Goal: Check status

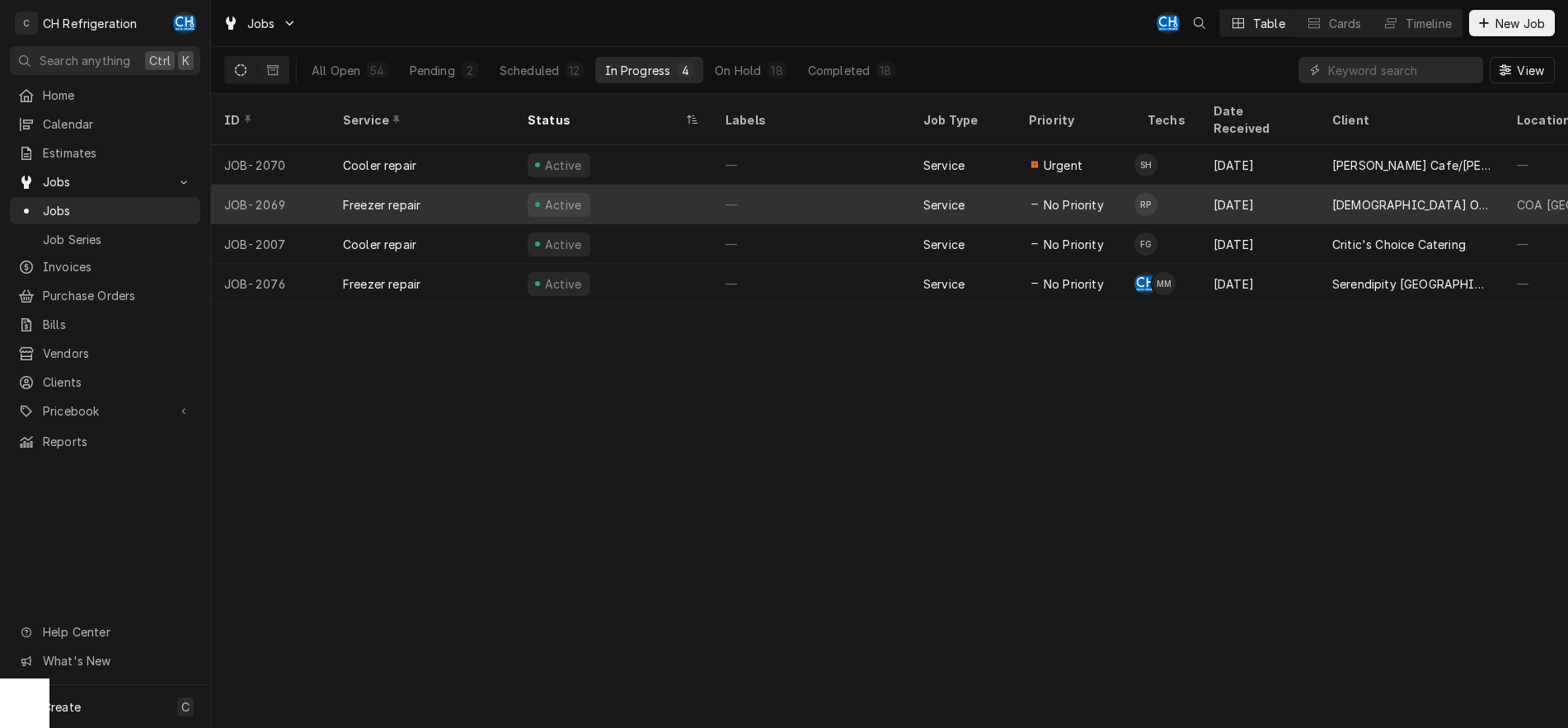
click at [784, 185] on div "—" at bounding box center [811, 205] width 197 height 40
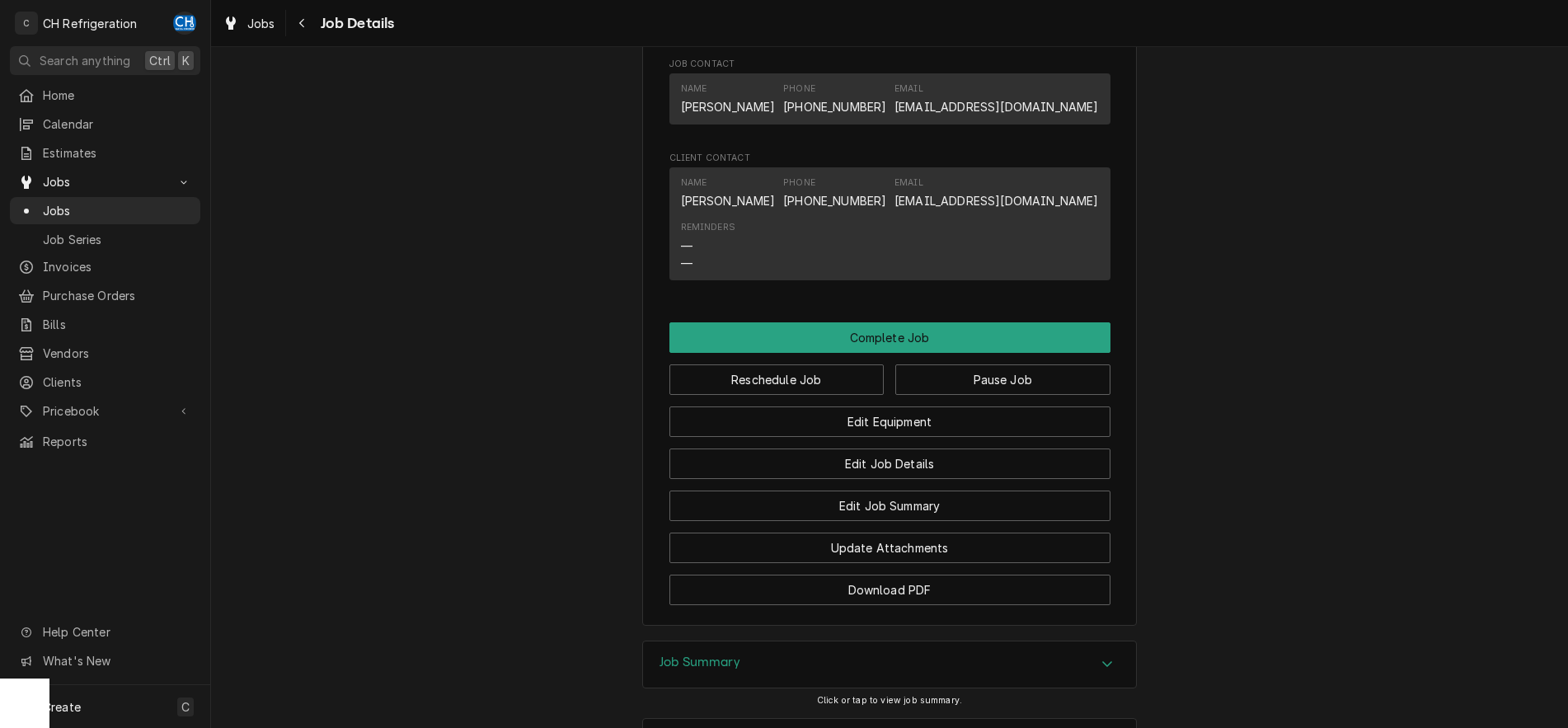
scroll to position [1427, 0]
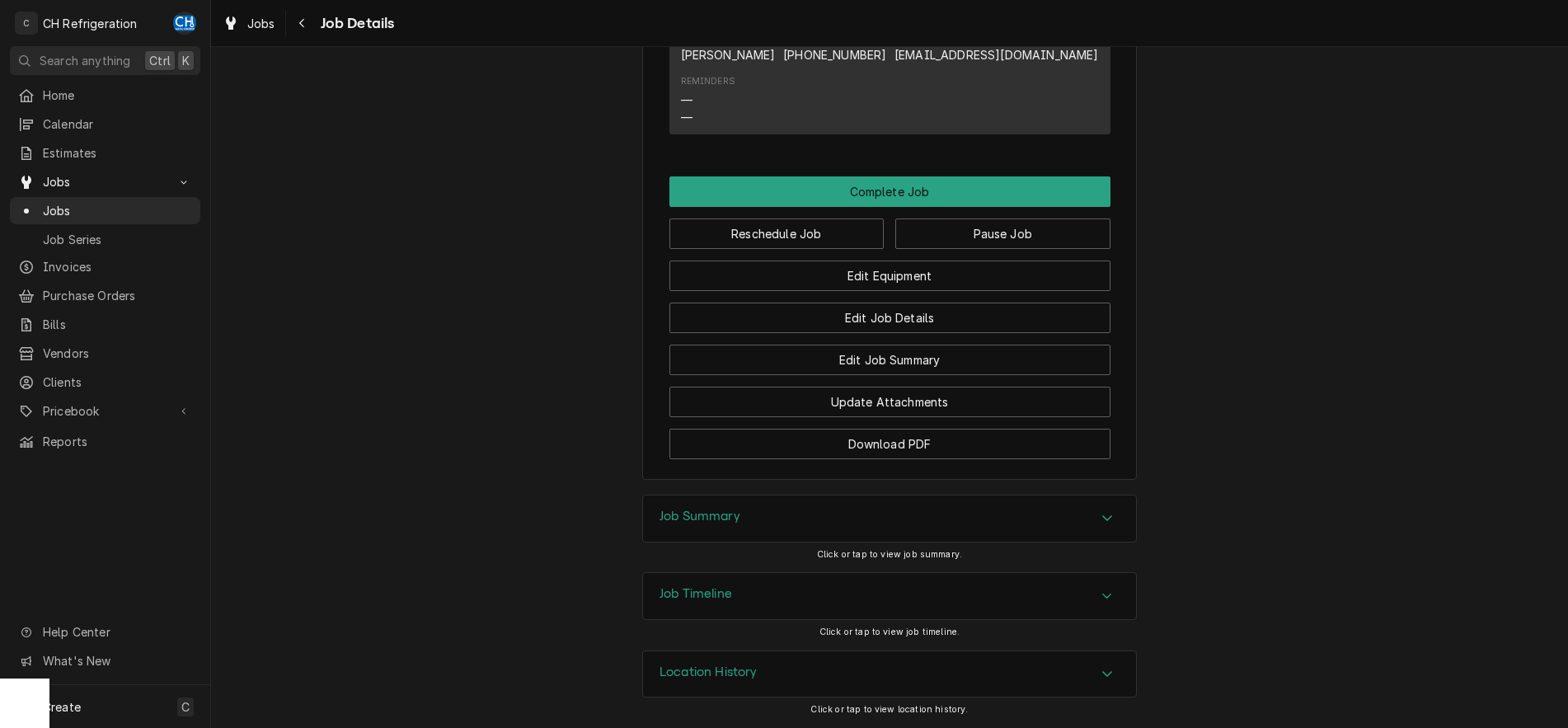
click at [1113, 590] on icon "Accordion Header" at bounding box center [1106, 596] width 12 height 14
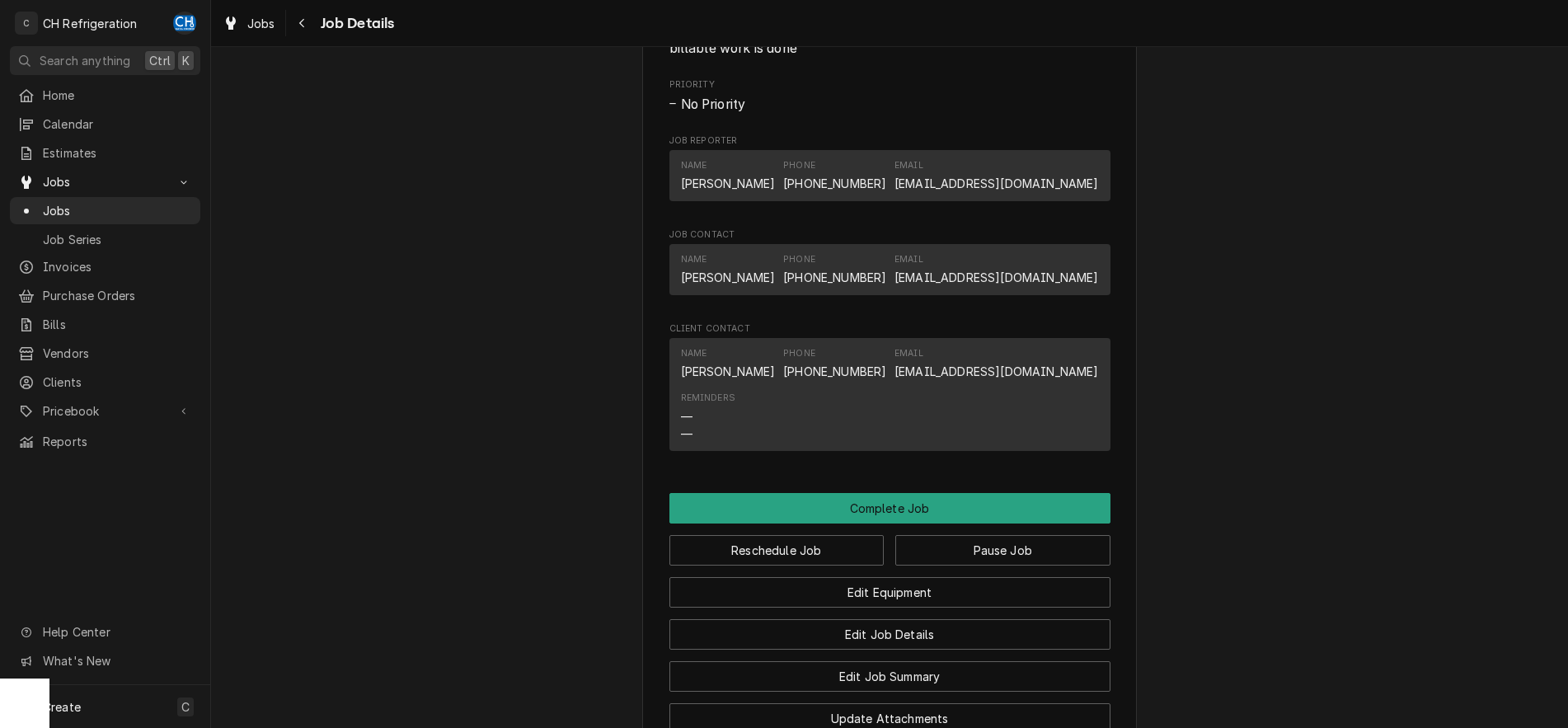
scroll to position [0, 0]
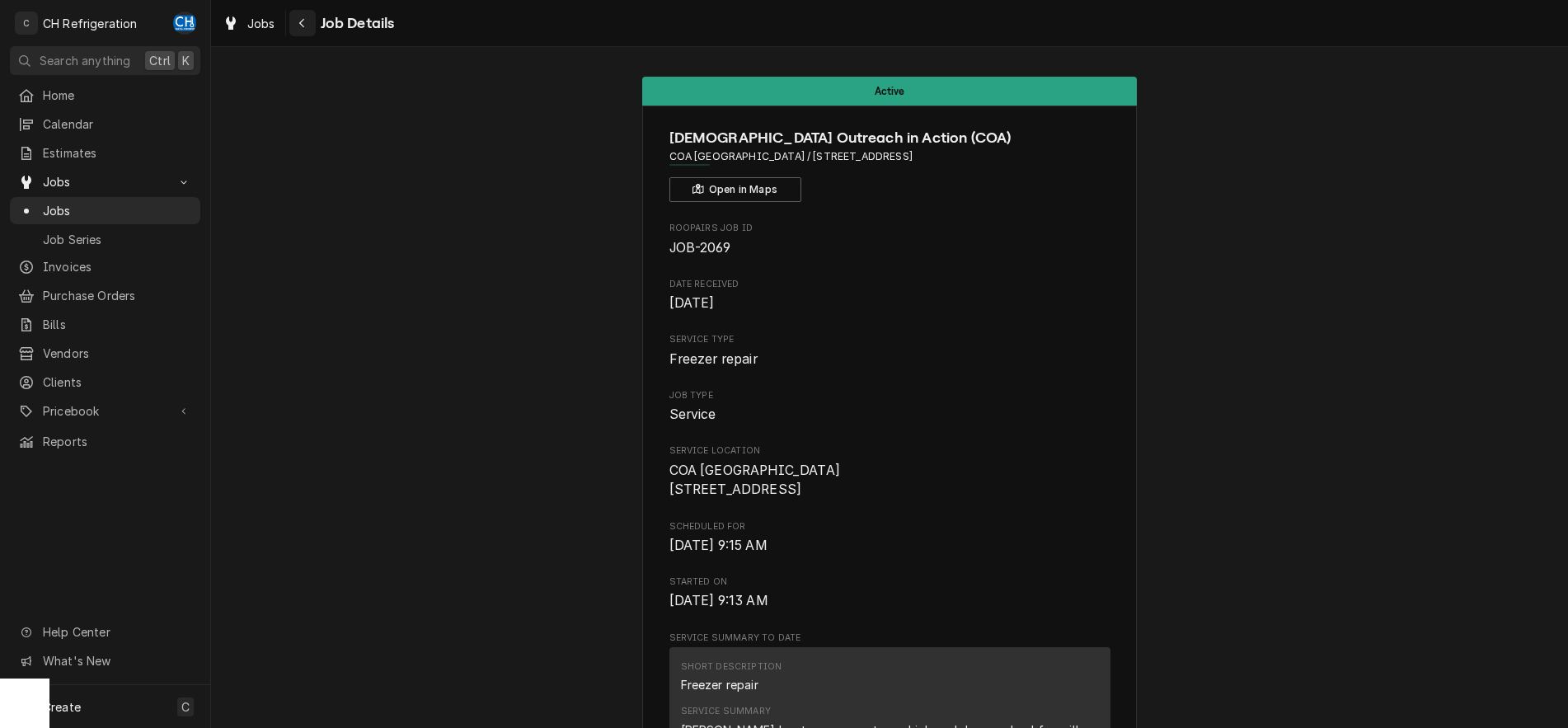
click at [303, 28] on icon "Navigate back" at bounding box center [302, 23] width 7 height 12
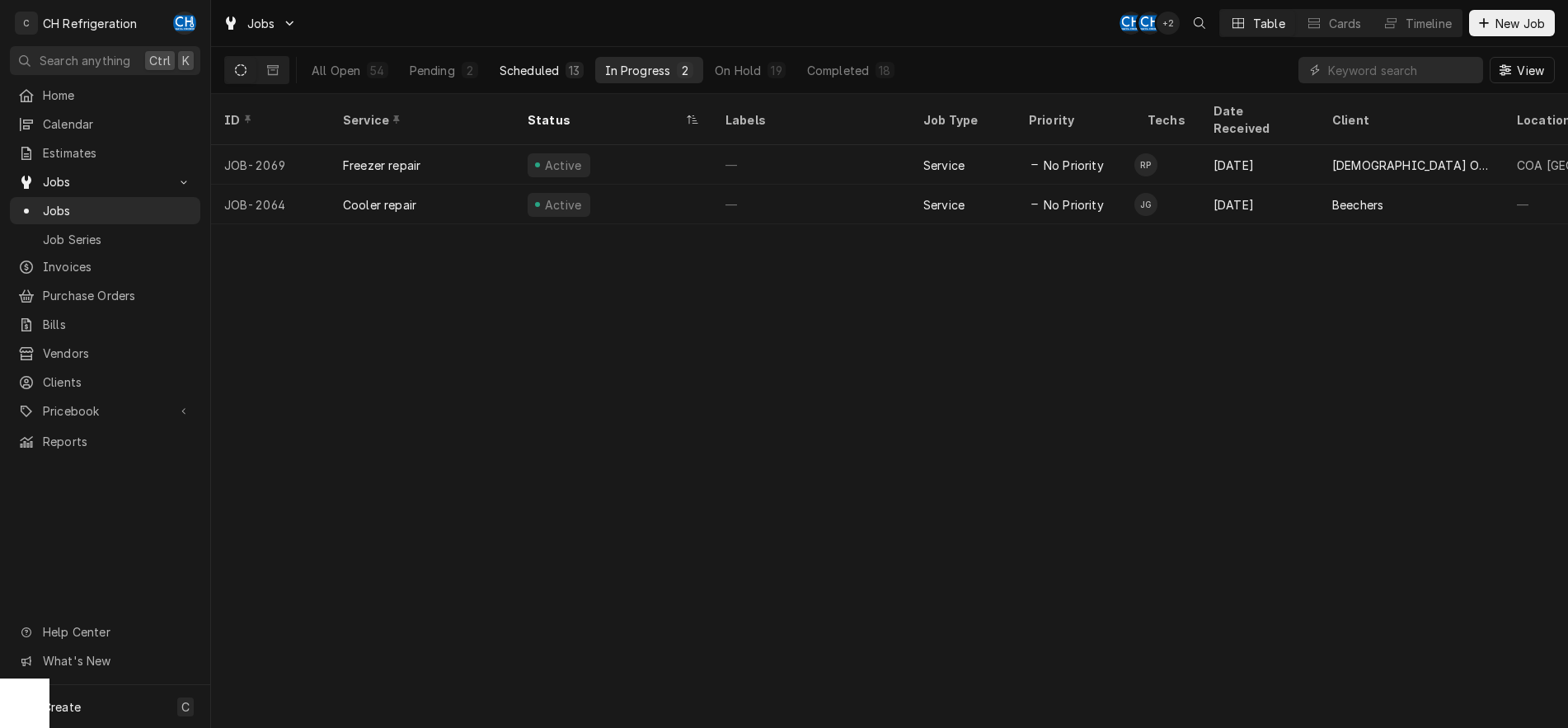
click at [541, 63] on div "Scheduled" at bounding box center [529, 70] width 60 height 17
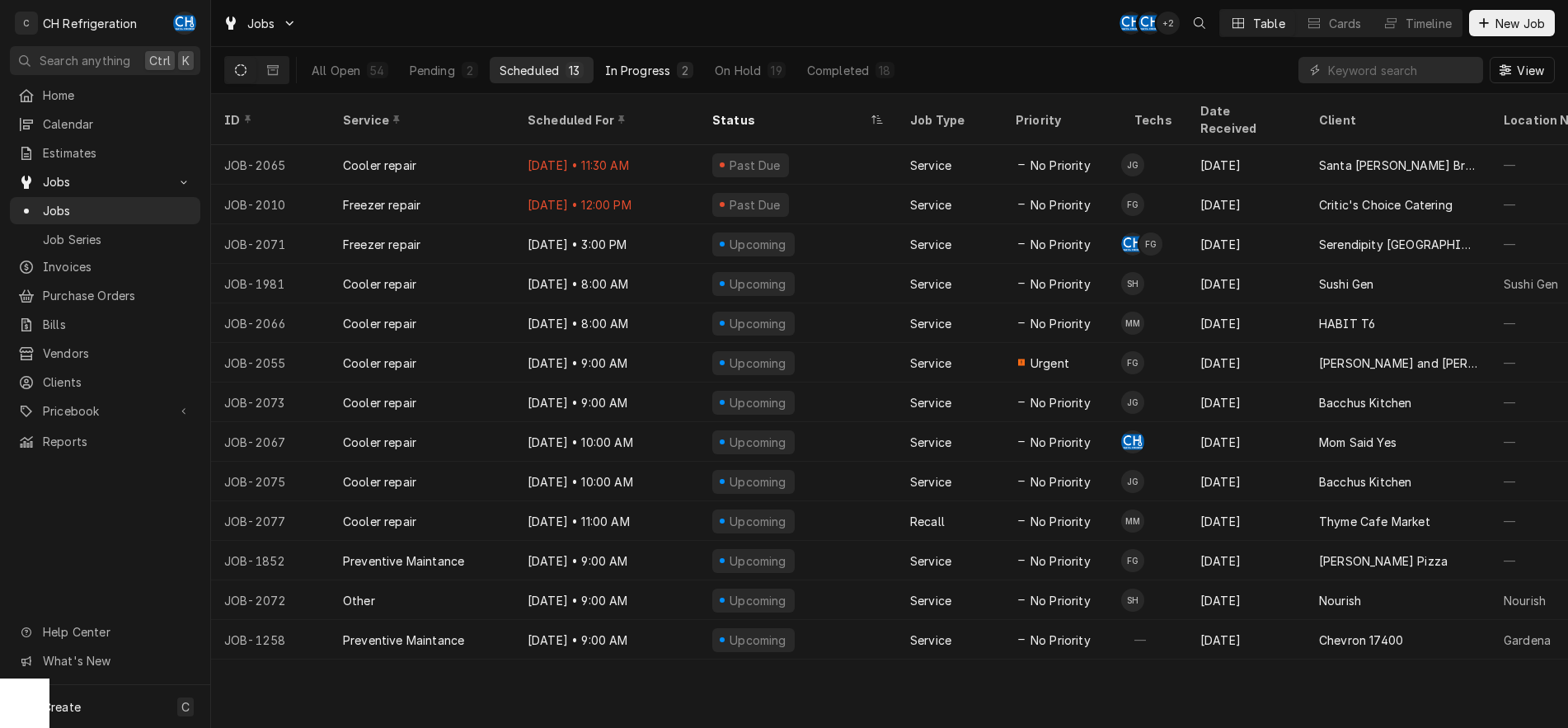
click at [637, 69] on div "In Progress" at bounding box center [637, 70] width 66 height 17
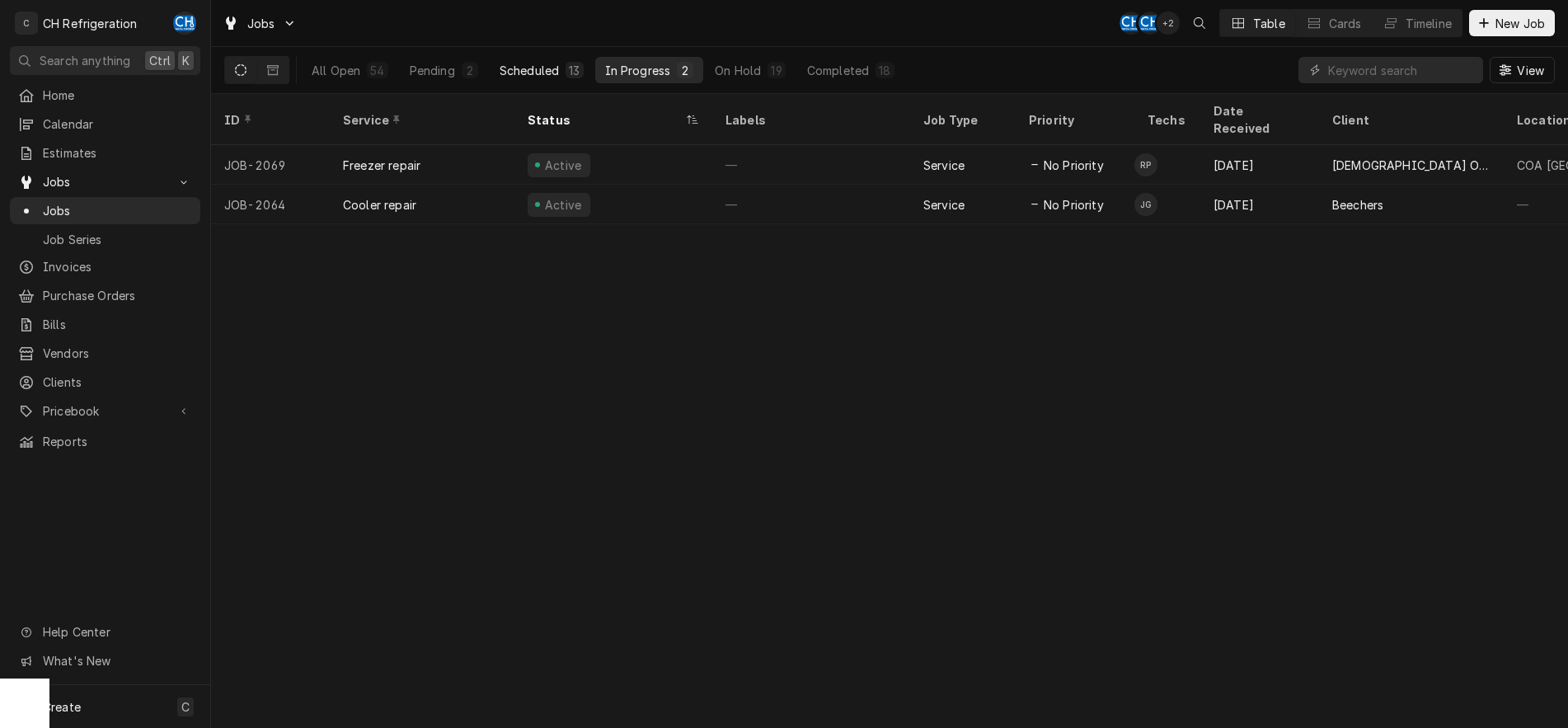
click at [550, 72] on div "Scheduled" at bounding box center [529, 70] width 60 height 17
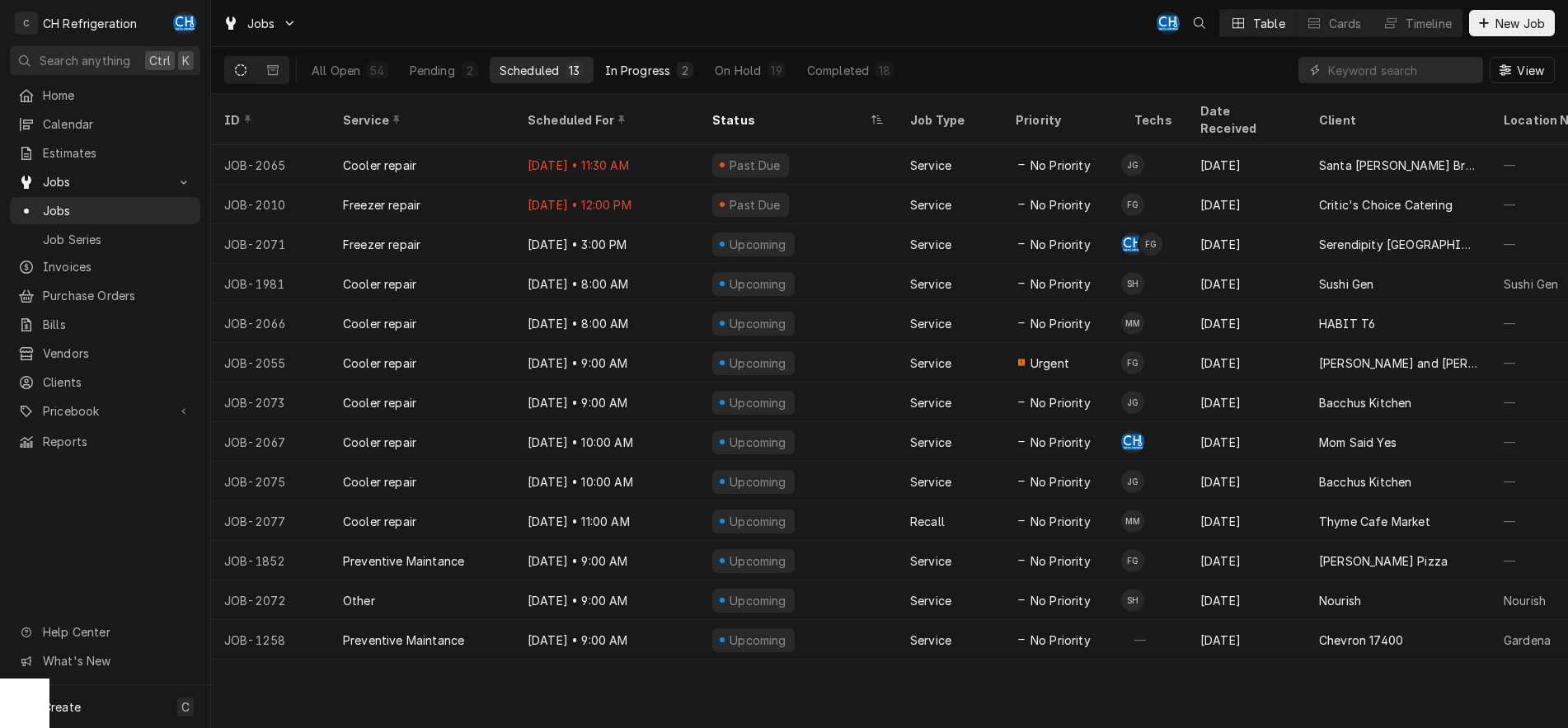
click at [614, 68] on div "In Progress" at bounding box center [637, 70] width 66 height 17
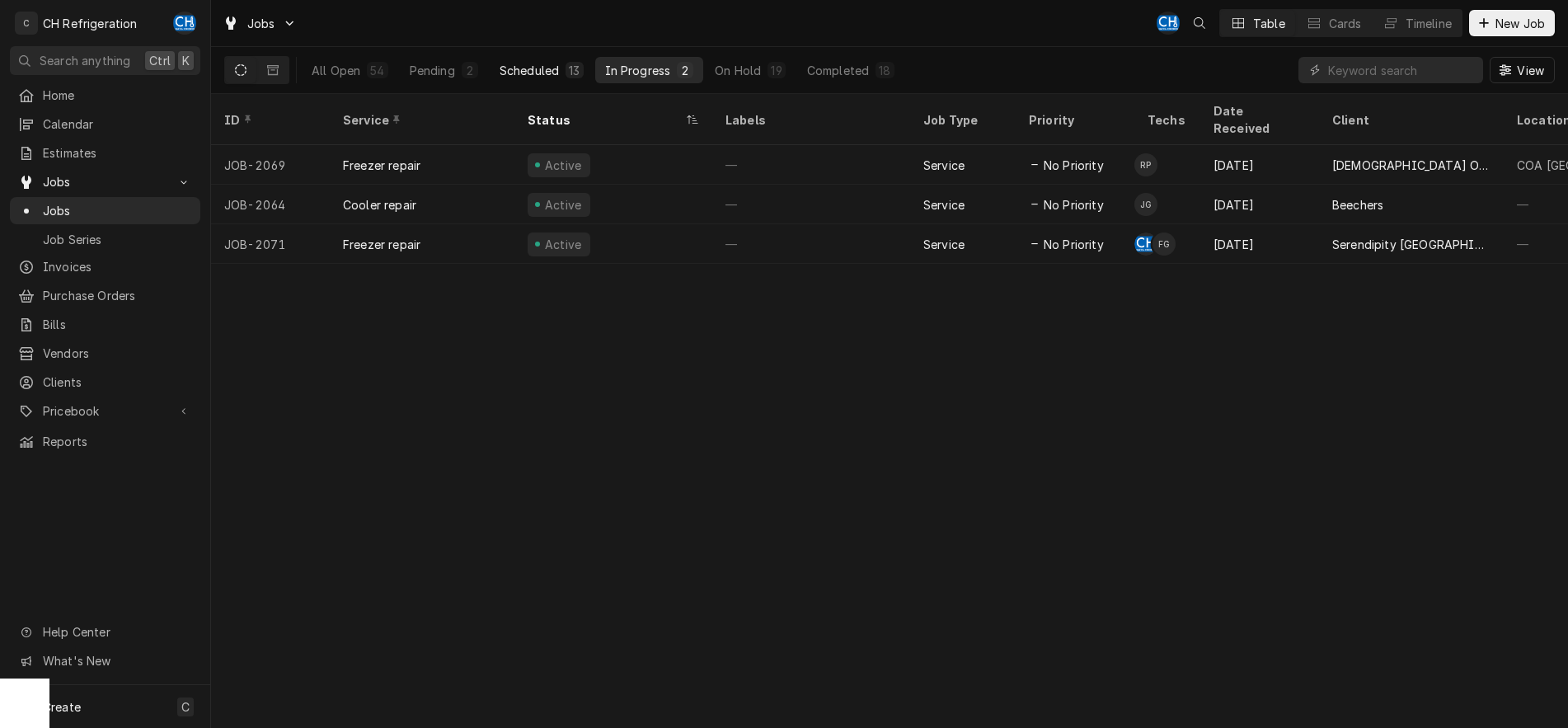
click at [538, 79] on button "Scheduled 13" at bounding box center [541, 69] width 104 height 26
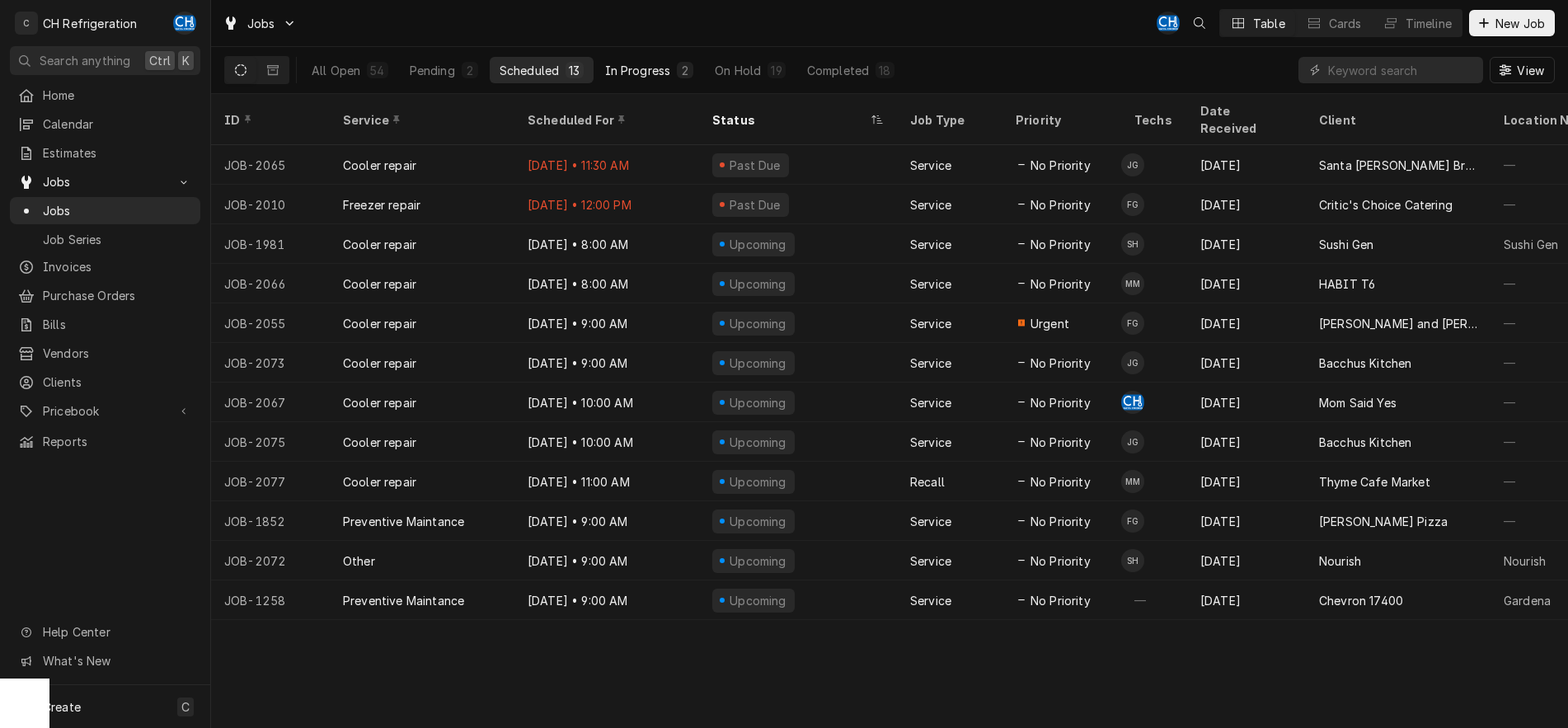
click at [637, 65] on div "In Progress" at bounding box center [637, 70] width 66 height 17
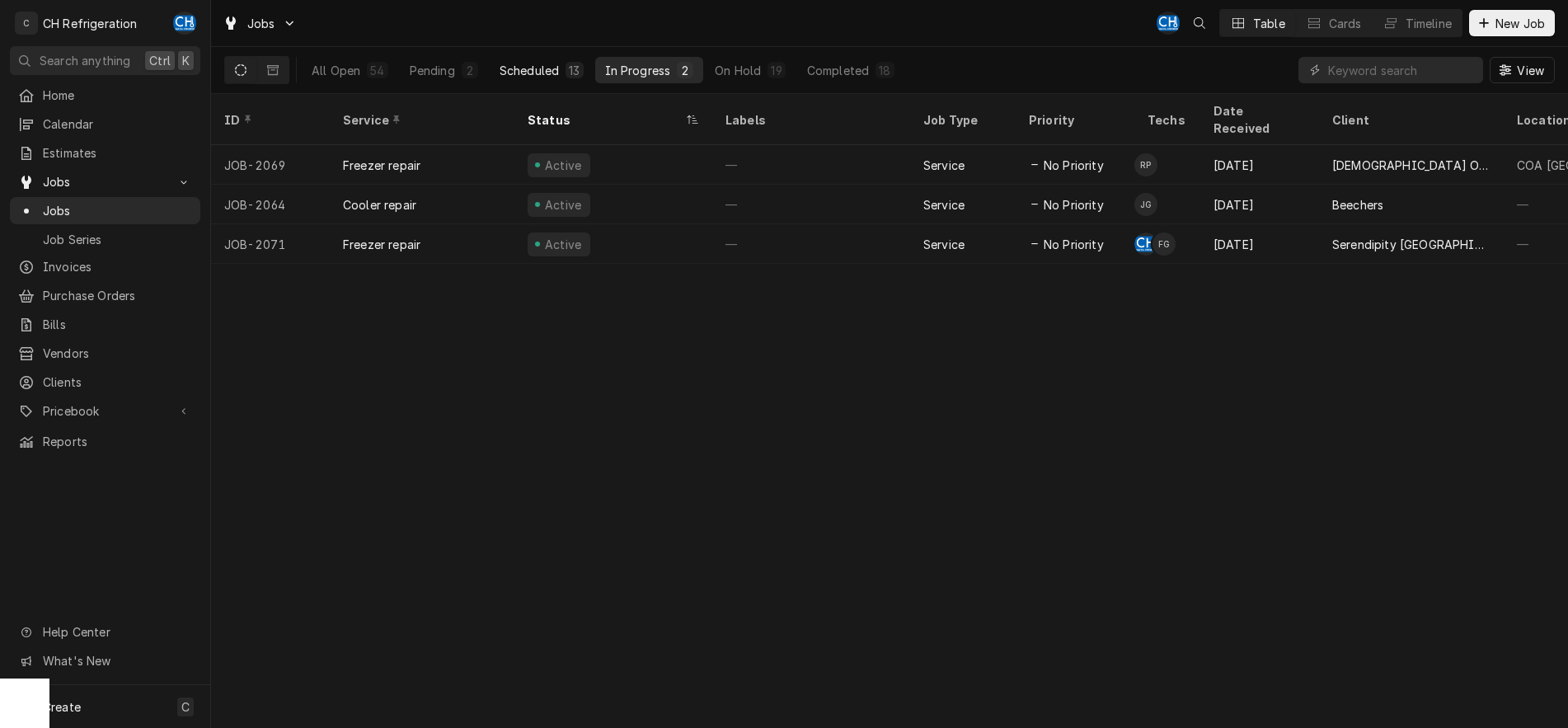
click at [525, 69] on div "Scheduled" at bounding box center [529, 70] width 60 height 17
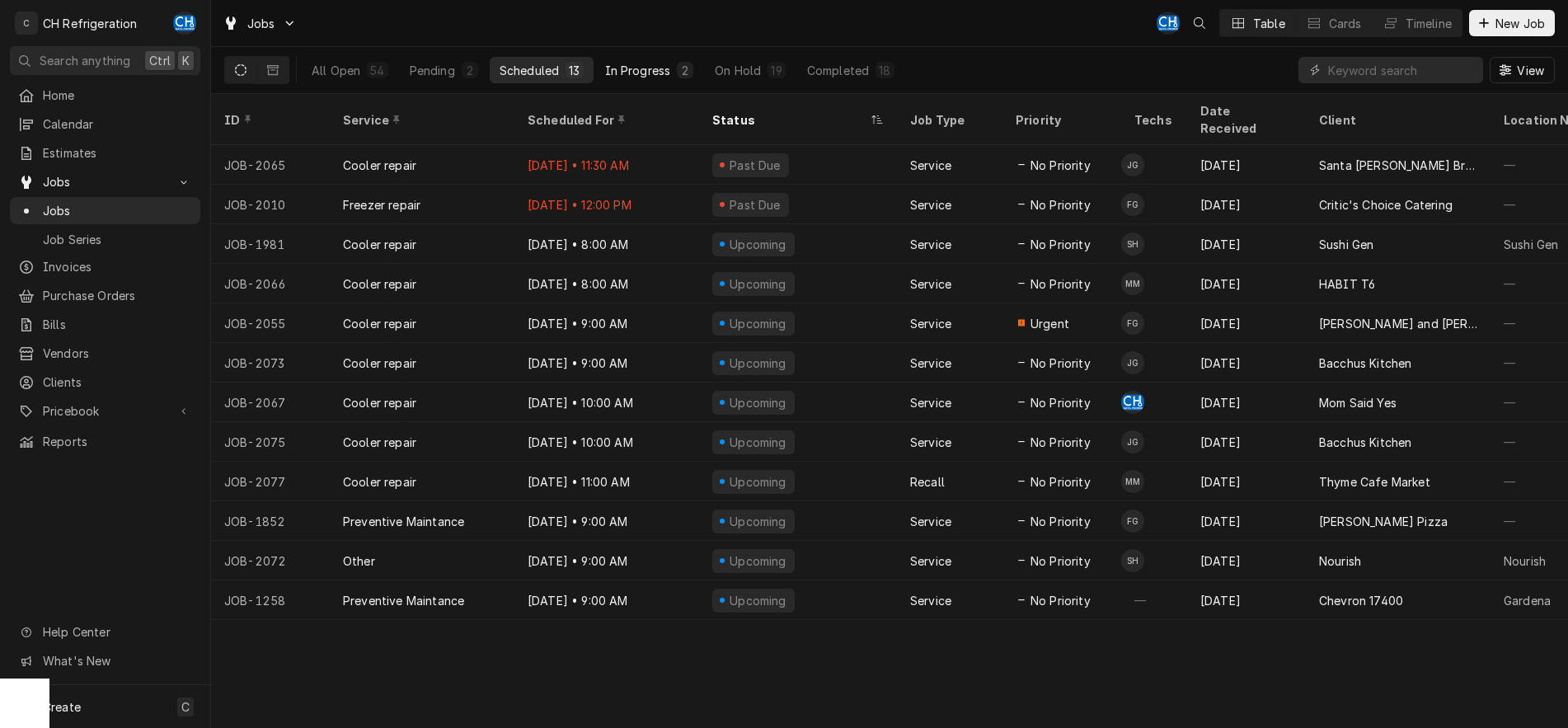
click at [637, 77] on div "In Progress" at bounding box center [637, 70] width 66 height 17
